Goal: Find specific page/section: Find specific page/section

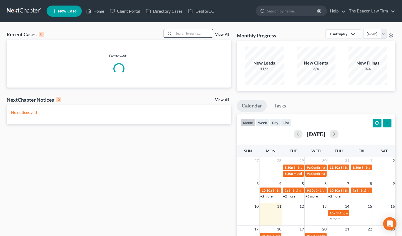
click at [195, 33] on input "search" at bounding box center [193, 33] width 39 height 8
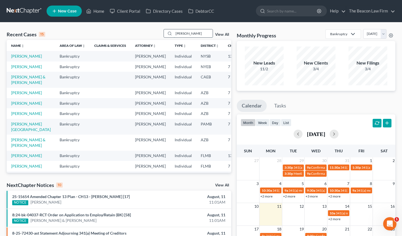
type input "dana"
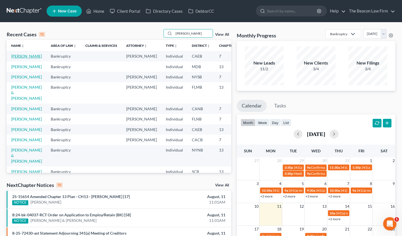
click at [29, 54] on link "[PERSON_NAME]" at bounding box center [26, 56] width 31 height 5
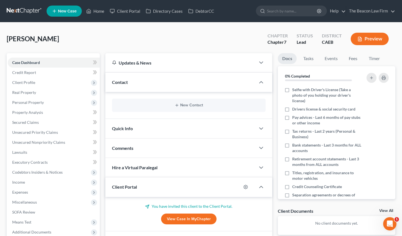
click at [135, 81] on div "Contact" at bounding box center [180, 82] width 150 height 19
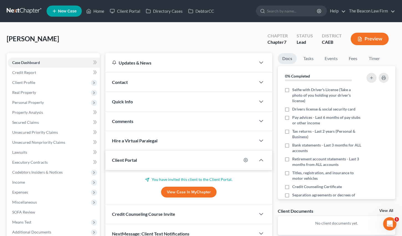
click at [135, 81] on div "Contact" at bounding box center [180, 82] width 150 height 19
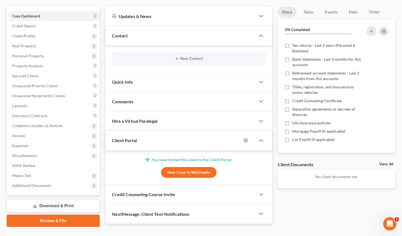
scroll to position [58, 0]
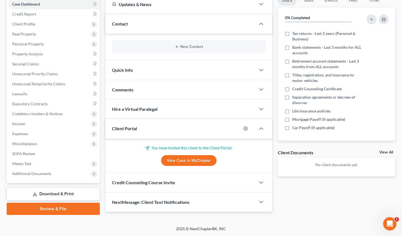
click at [347, 169] on div "No client documents yet." at bounding box center [335, 167] width 117 height 19
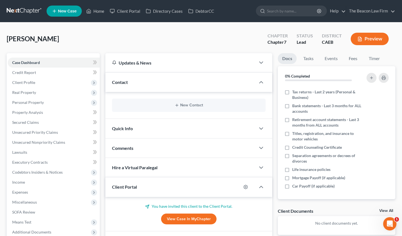
click at [29, 11] on link at bounding box center [24, 11] width 35 height 10
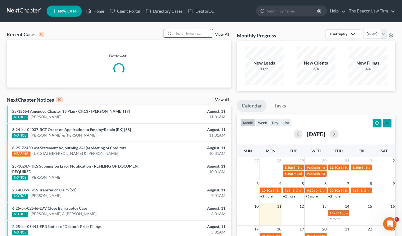
click at [190, 35] on input "search" at bounding box center [193, 33] width 39 height 8
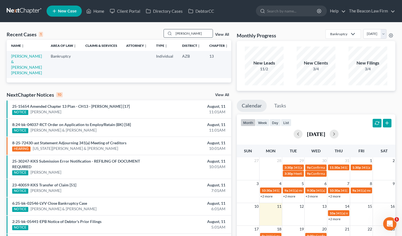
click at [184, 35] on input "[PERSON_NAME]" at bounding box center [193, 33] width 39 height 8
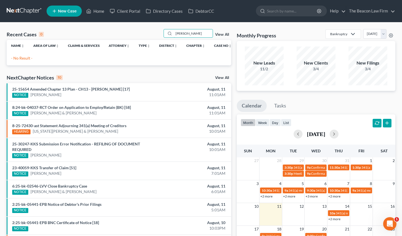
drag, startPoint x: 193, startPoint y: 34, endPoint x: 155, endPoint y: 34, distance: 38.2
click at [165, 33] on div "[PERSON_NAME]" at bounding box center [187, 33] width 49 height 9
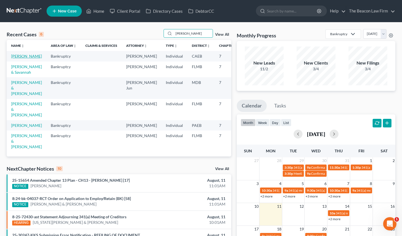
type input "[PERSON_NAME]"
click at [19, 58] on link "Naverro, Alexis" at bounding box center [26, 56] width 31 height 5
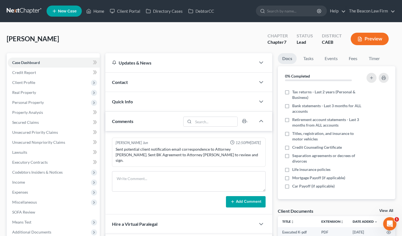
click at [137, 83] on div "Contact" at bounding box center [180, 82] width 150 height 19
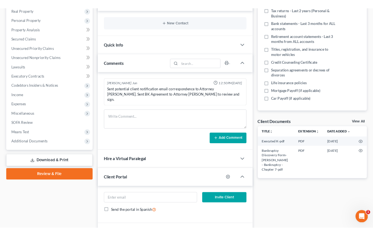
scroll to position [138, 0]
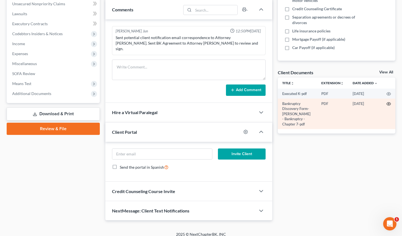
click at [387, 104] on icon "button" at bounding box center [388, 104] width 4 height 4
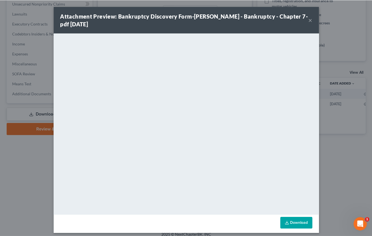
scroll to position [45, 0]
